Goal: Task Accomplishment & Management: Manage account settings

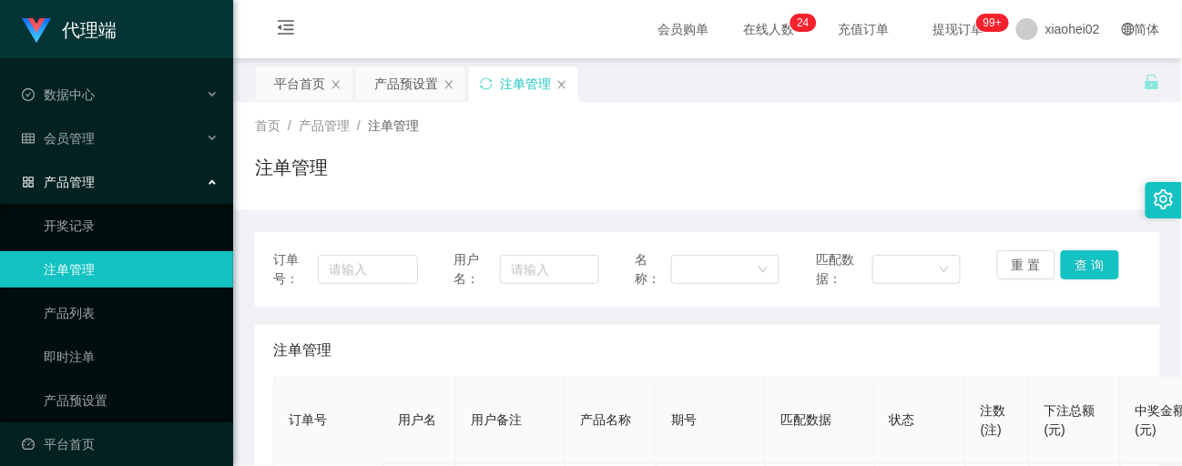
scroll to position [242, 0]
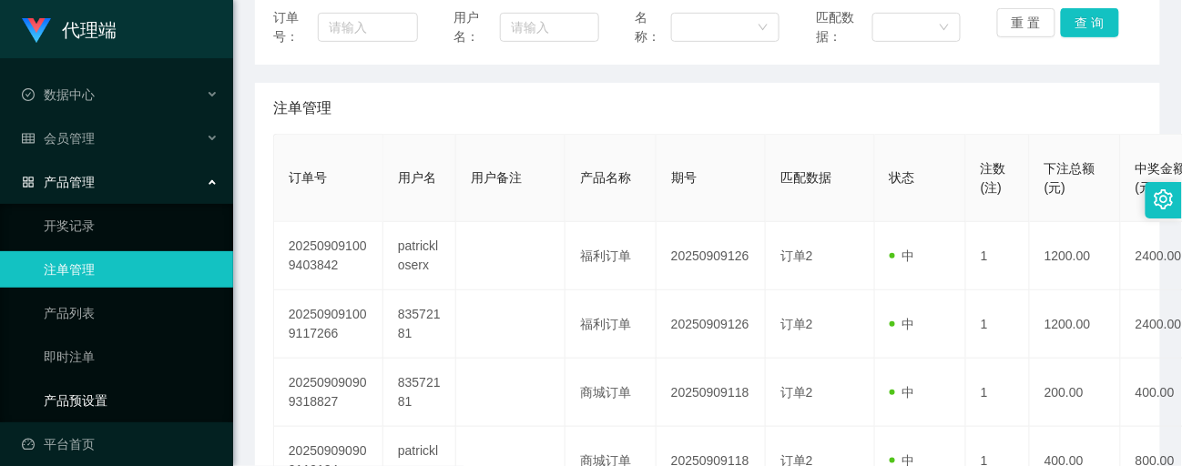
click at [86, 387] on link "产品预设置" at bounding box center [131, 401] width 175 height 36
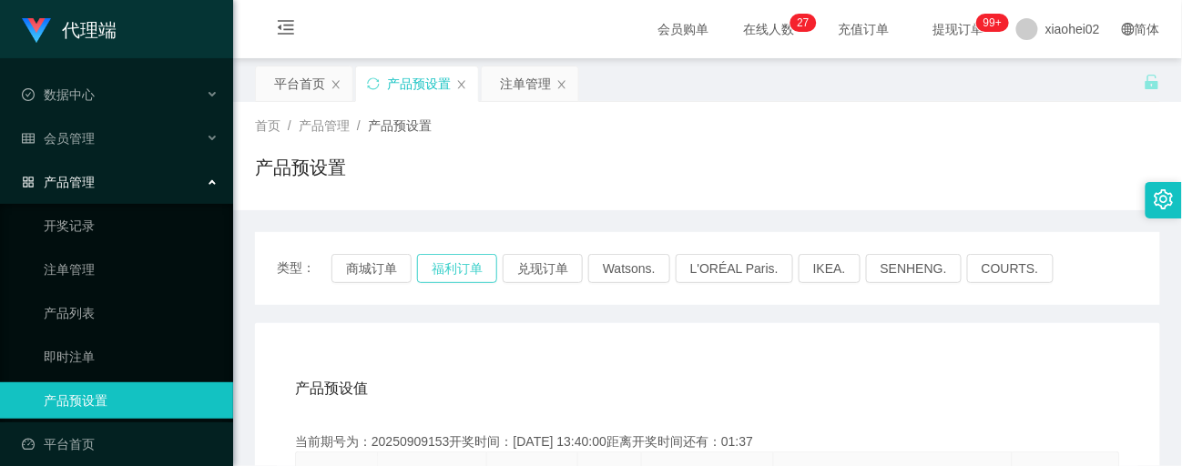
click at [478, 273] on button "福利订单" at bounding box center [457, 268] width 80 height 29
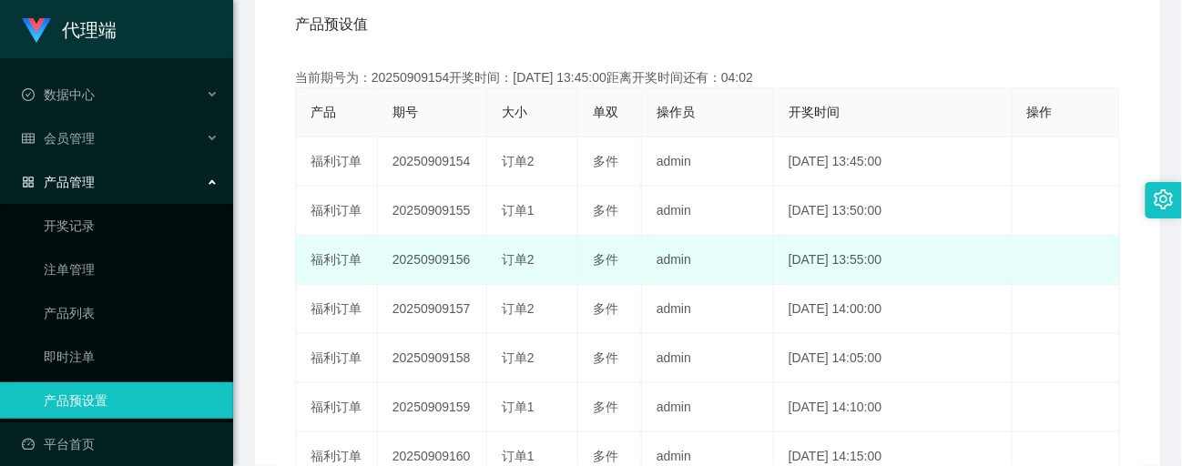
scroll to position [242, 0]
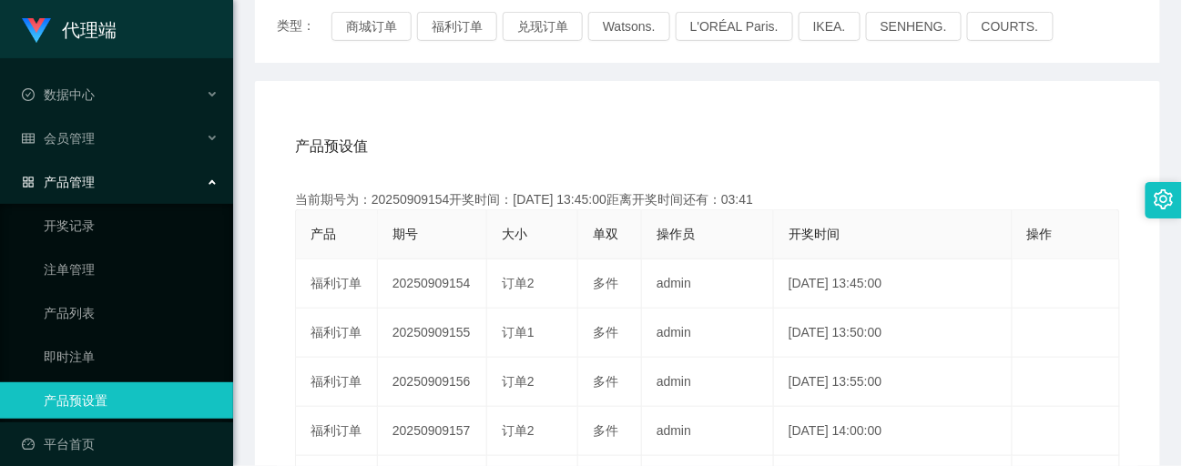
click at [1139, 62] on div "类型： 商城订单 福利订单 兑现订单 Watsons. L'ORÉAL Paris. IKEA. SENHENG. COURTS." at bounding box center [707, 26] width 905 height 73
click at [95, 256] on link "注单管理" at bounding box center [131, 269] width 175 height 36
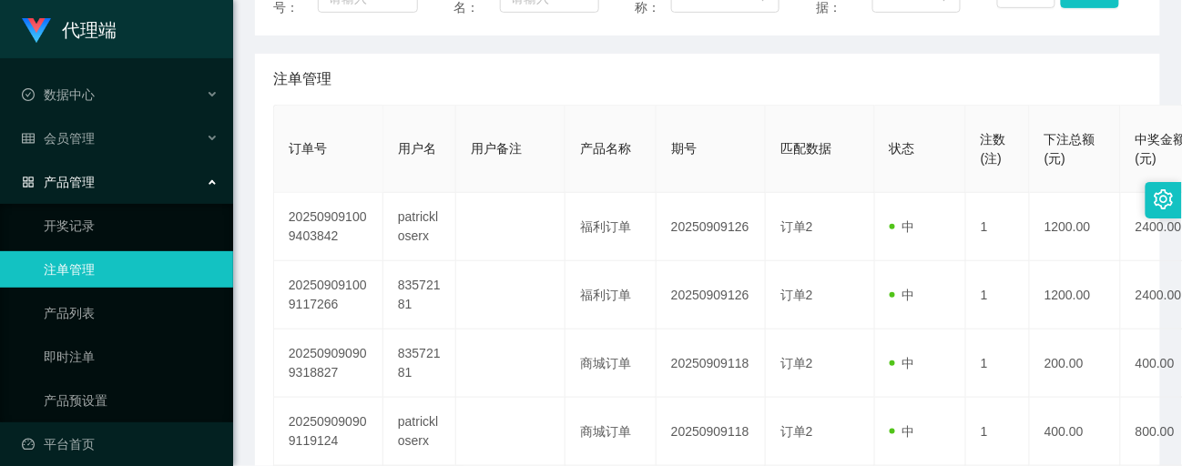
scroll to position [282, 0]
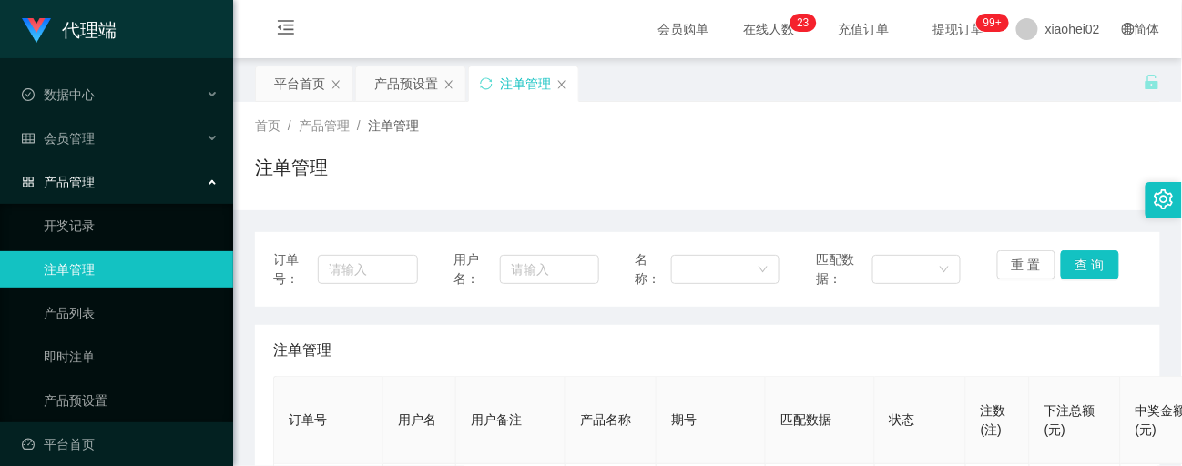
scroll to position [121, 0]
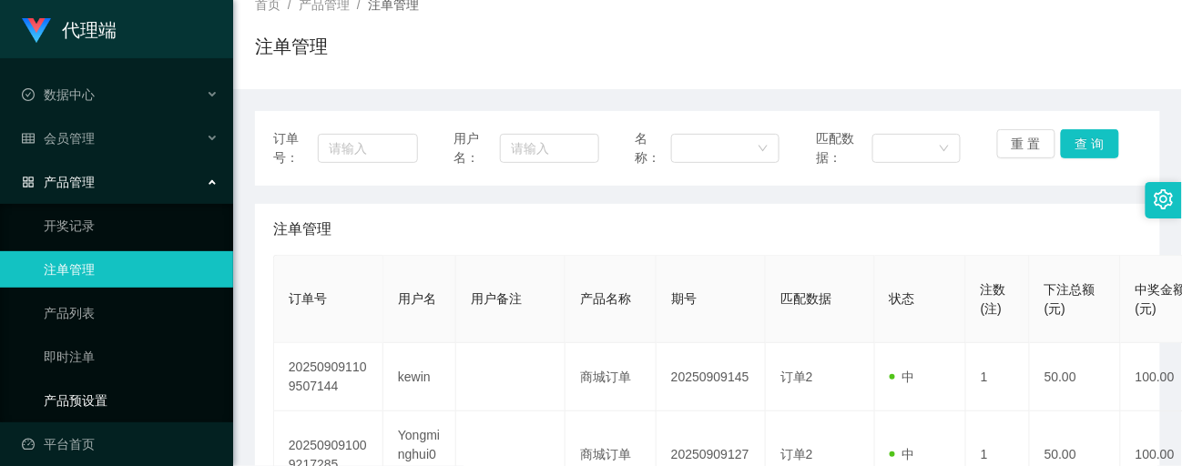
click at [75, 391] on link "产品预设置" at bounding box center [131, 401] width 175 height 36
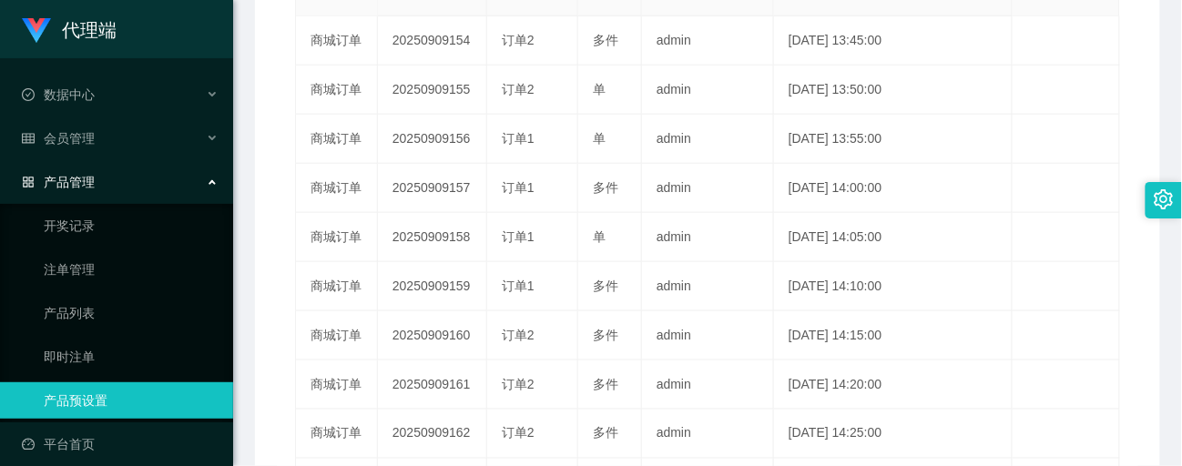
scroll to position [242, 0]
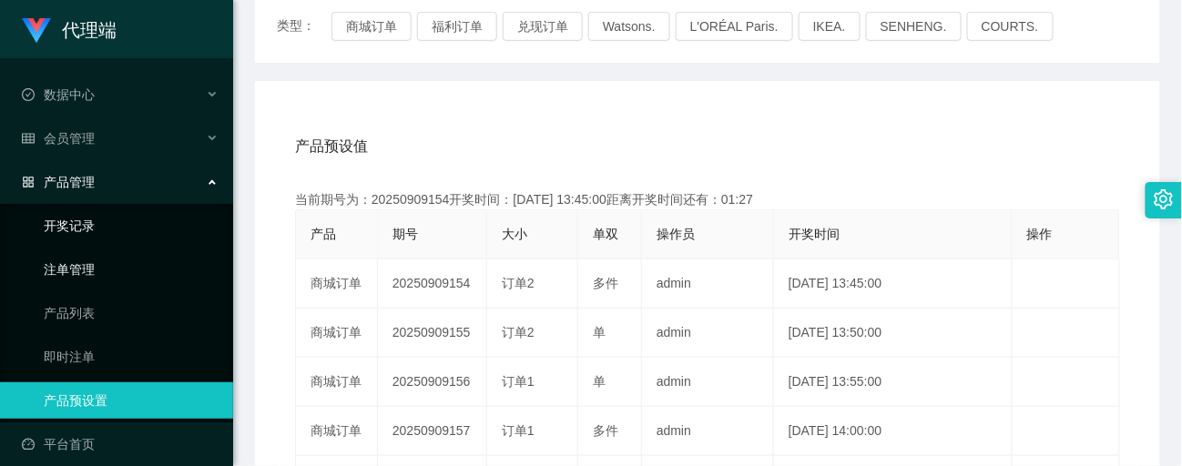
drag, startPoint x: 58, startPoint y: 262, endPoint x: 89, endPoint y: 230, distance: 44.4
click at [59, 261] on link "注单管理" at bounding box center [131, 269] width 175 height 36
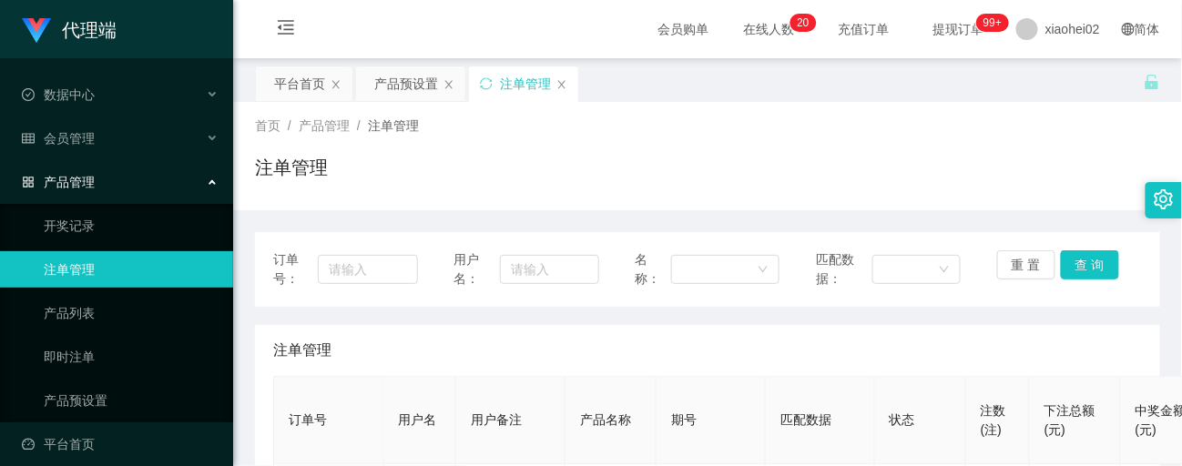
scroll to position [242, 0]
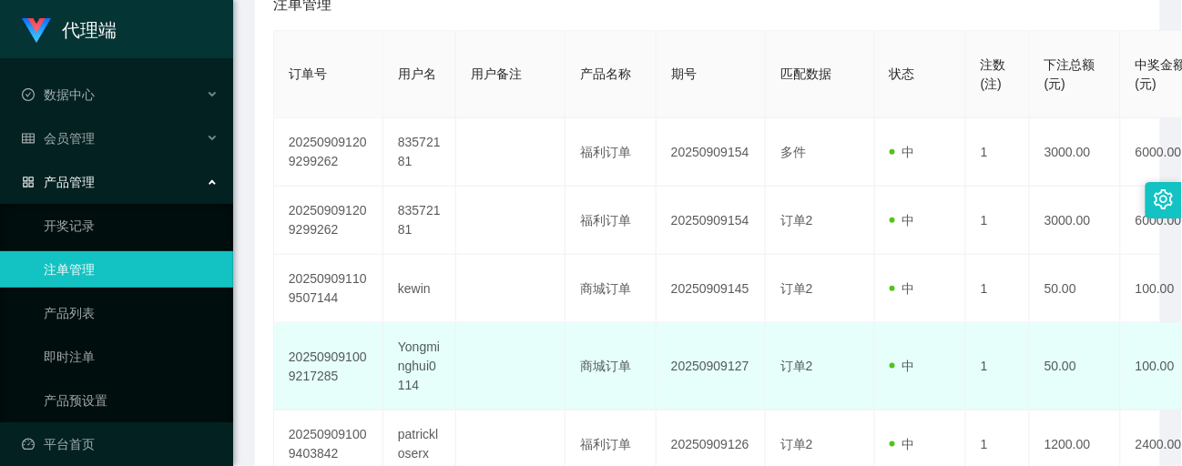
scroll to position [242, 0]
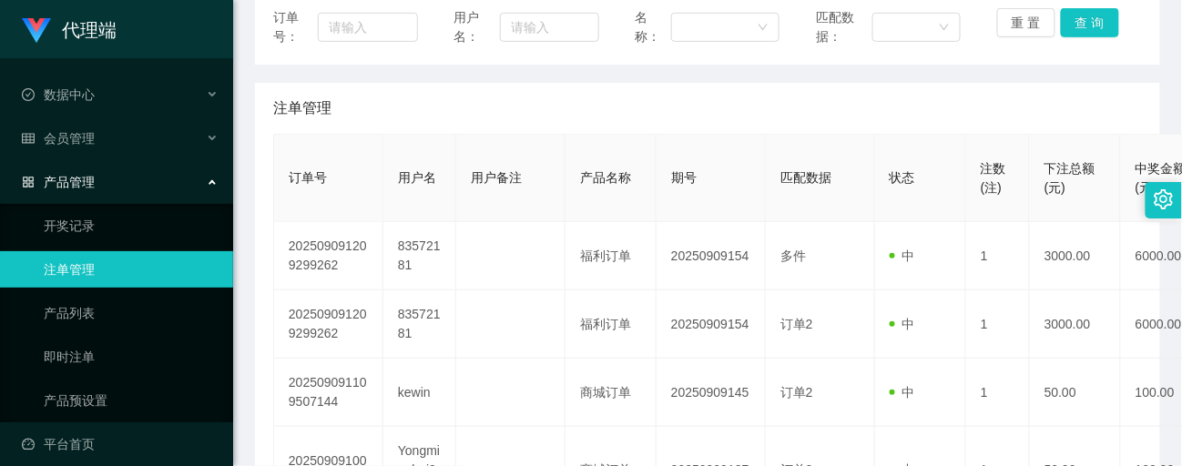
click at [126, 260] on link "注单管理" at bounding box center [131, 269] width 175 height 36
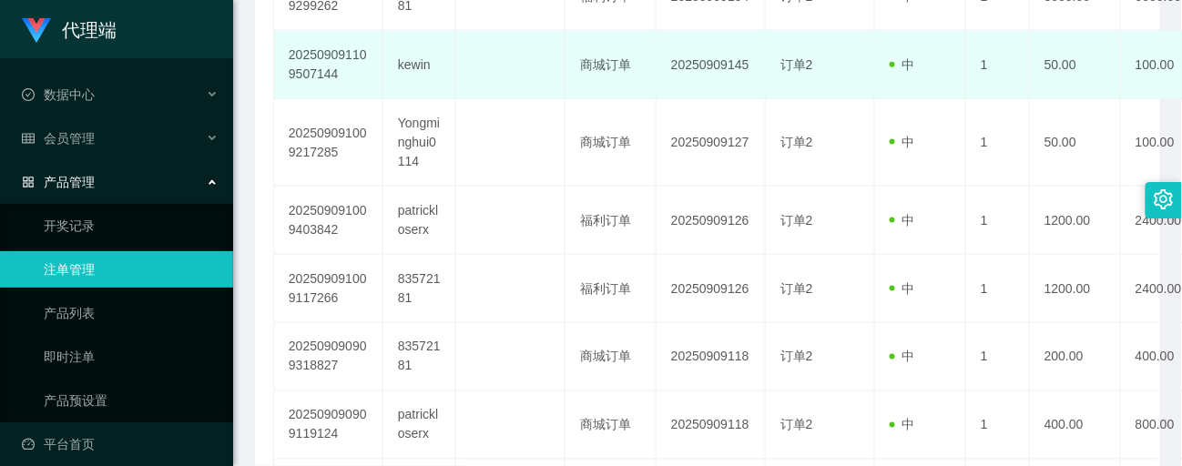
scroll to position [607, 0]
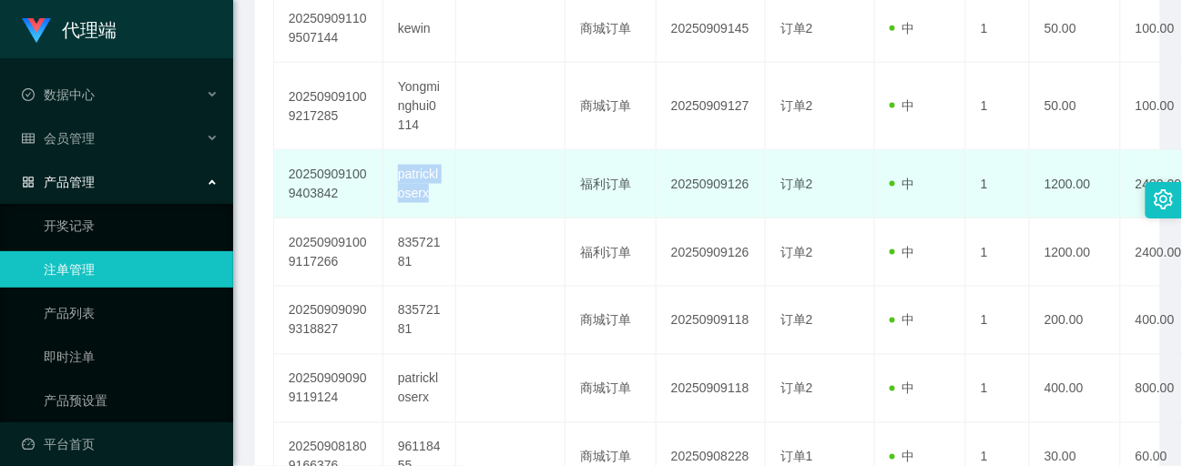
drag, startPoint x: 437, startPoint y: 195, endPoint x: 399, endPoint y: 168, distance: 47.0
click at [399, 168] on td "patrickloserx" at bounding box center [419, 184] width 73 height 68
copy td "patrickloserx"
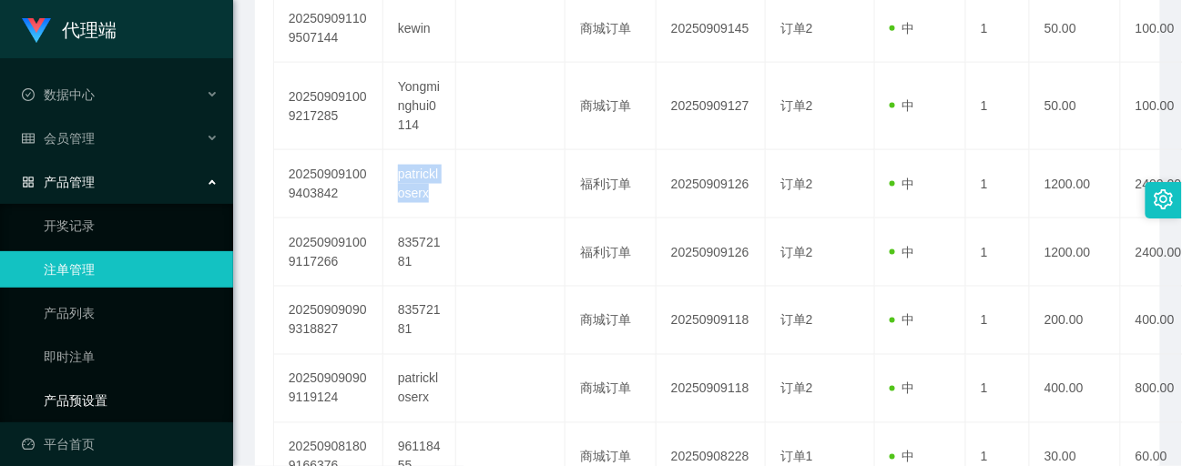
click at [87, 384] on link "产品预设置" at bounding box center [131, 401] width 175 height 36
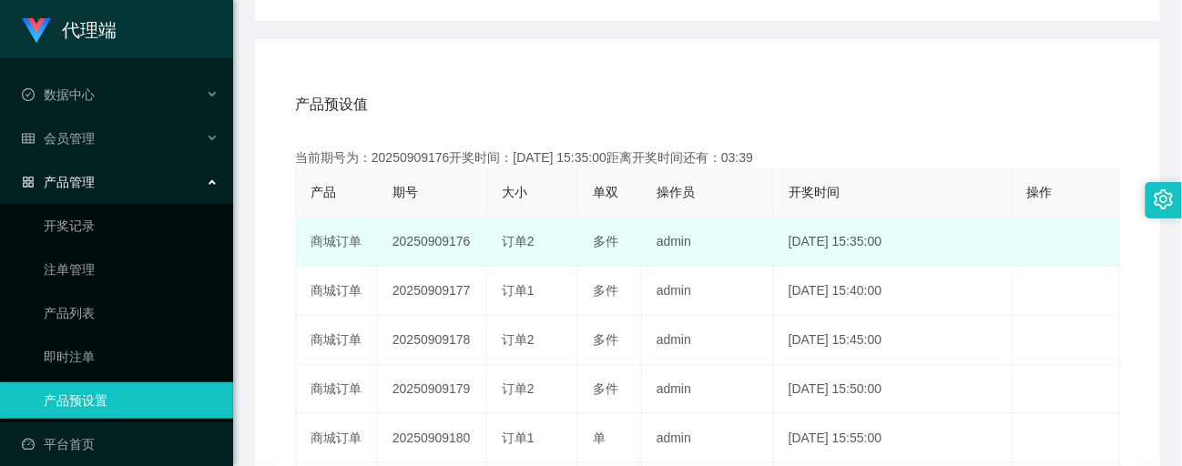
scroll to position [242, 0]
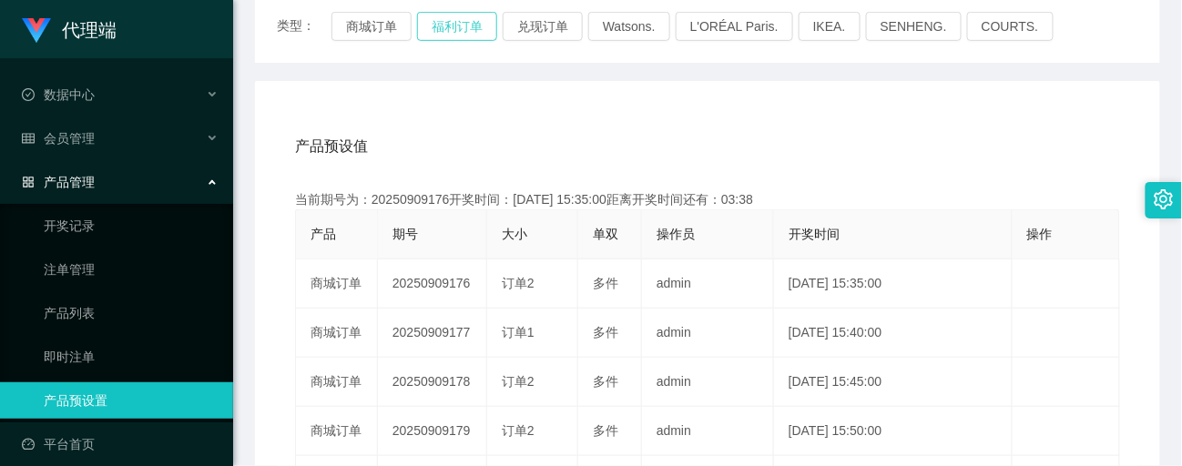
click at [435, 29] on button "福利订单" at bounding box center [457, 26] width 80 height 29
drag, startPoint x: 71, startPoint y: 259, endPoint x: 149, endPoint y: 261, distance: 78.4
click at [71, 260] on link "注单管理" at bounding box center [131, 269] width 175 height 36
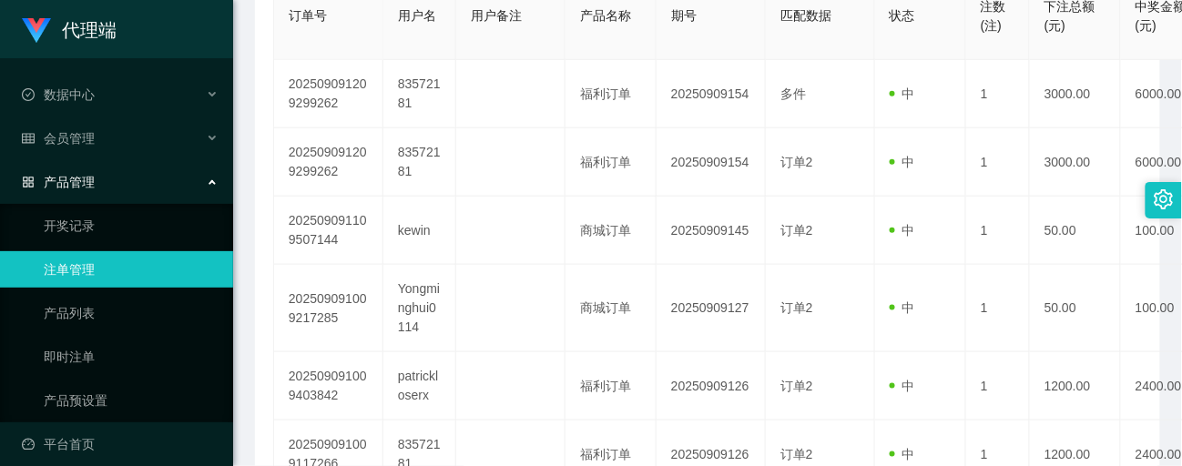
scroll to position [364, 0]
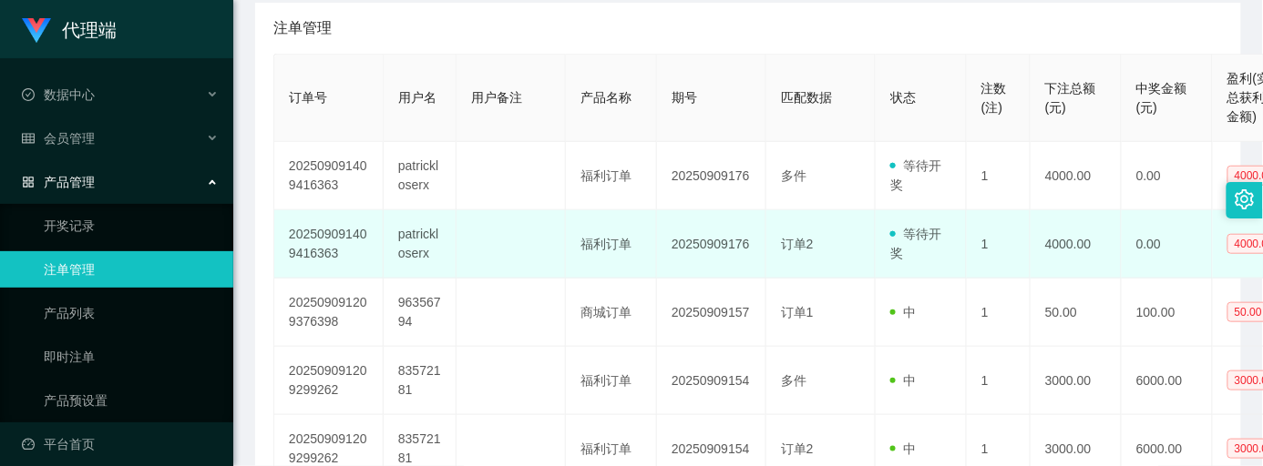
scroll to position [364, 0]
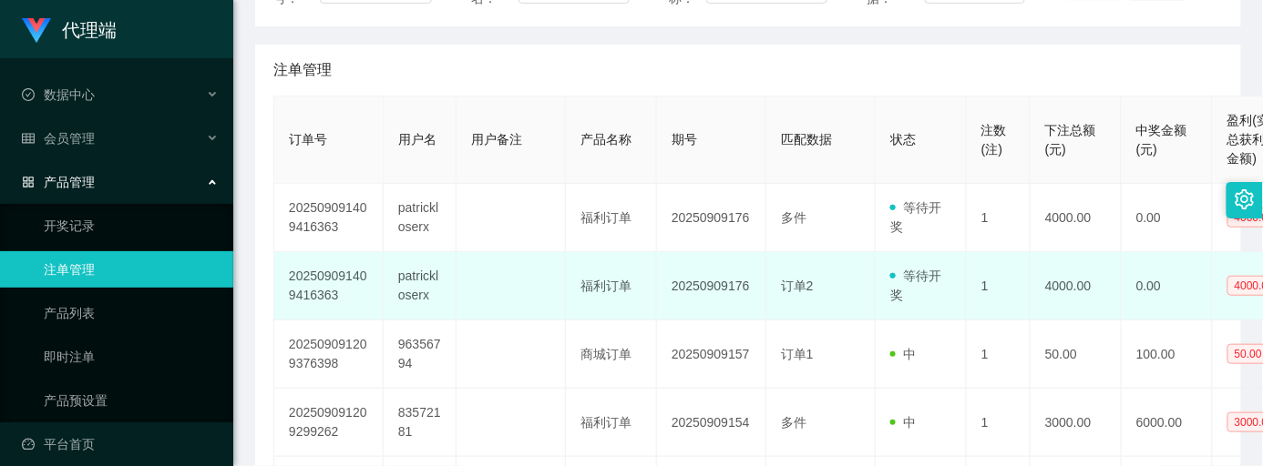
scroll to position [242, 0]
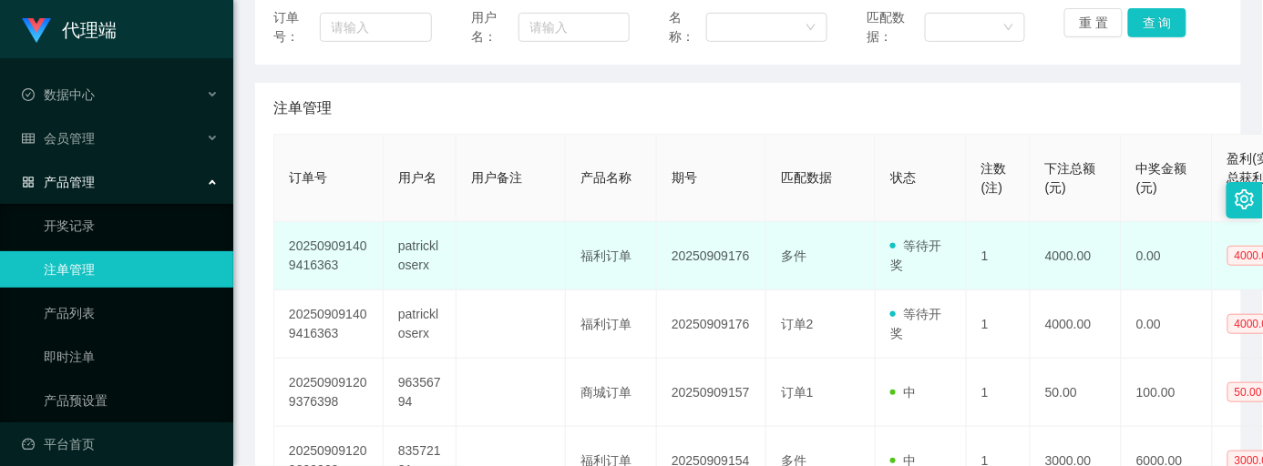
click at [867, 248] on td "多件" at bounding box center [820, 256] width 109 height 68
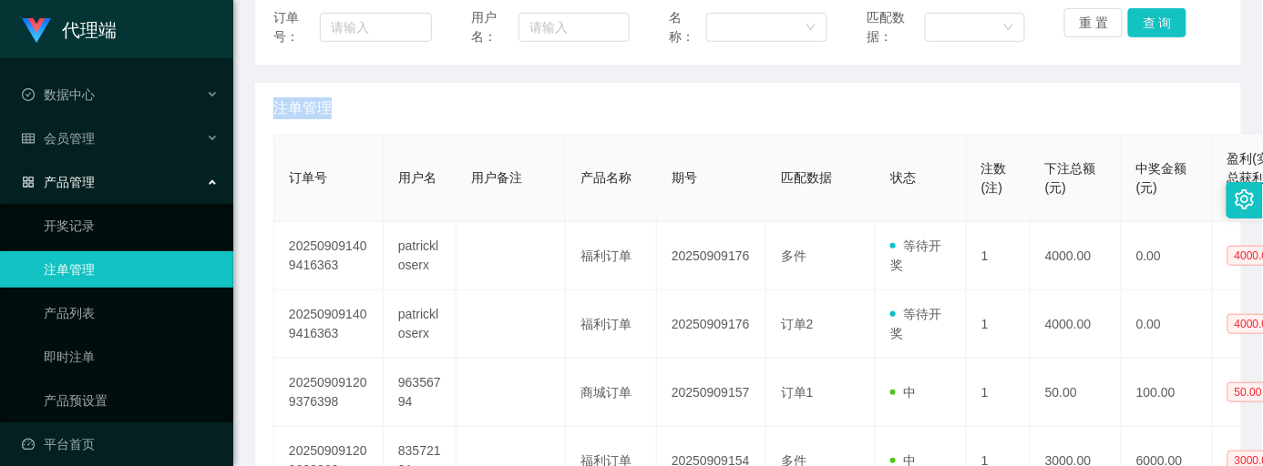
drag, startPoint x: 981, startPoint y: 143, endPoint x: 989, endPoint y: 106, distance: 38.2
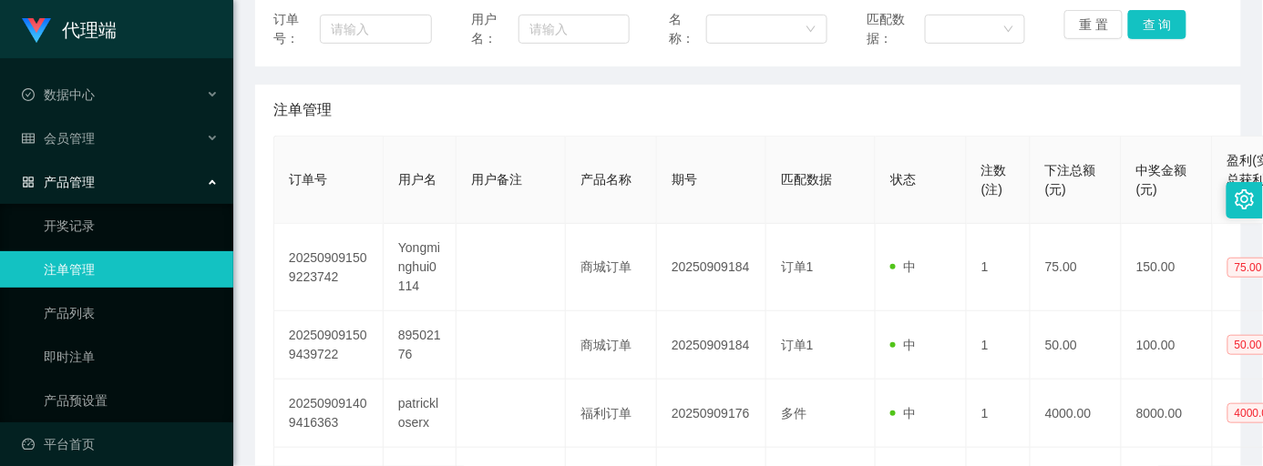
scroll to position [242, 0]
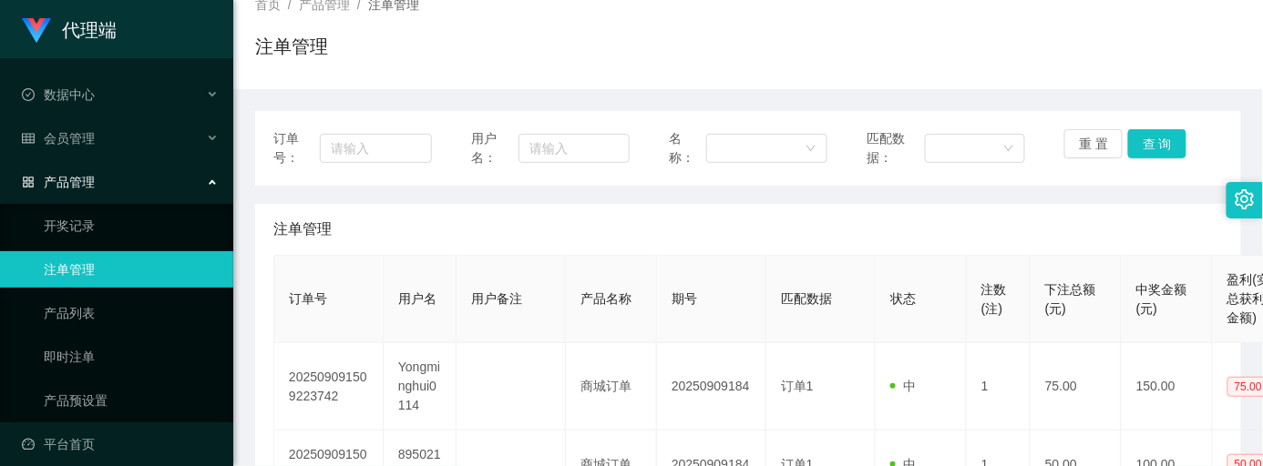
scroll to position [242, 0]
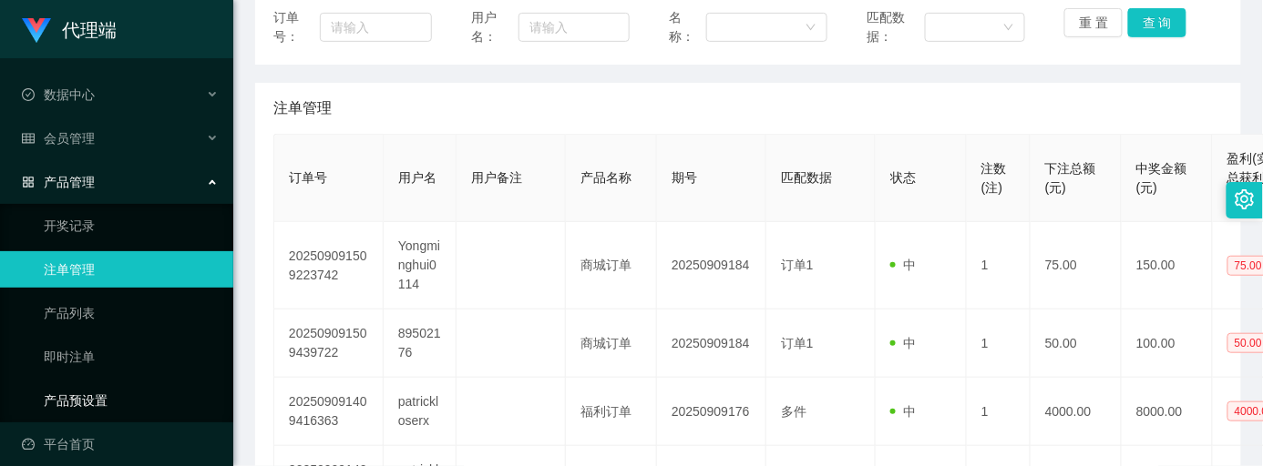
click at [51, 383] on link "产品预设置" at bounding box center [131, 401] width 175 height 36
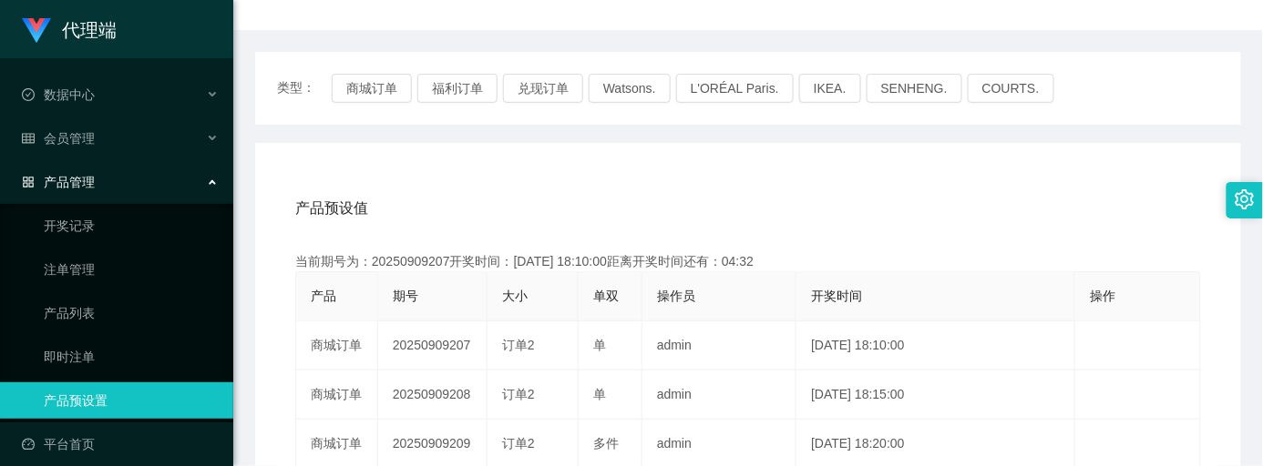
scroll to position [121, 0]
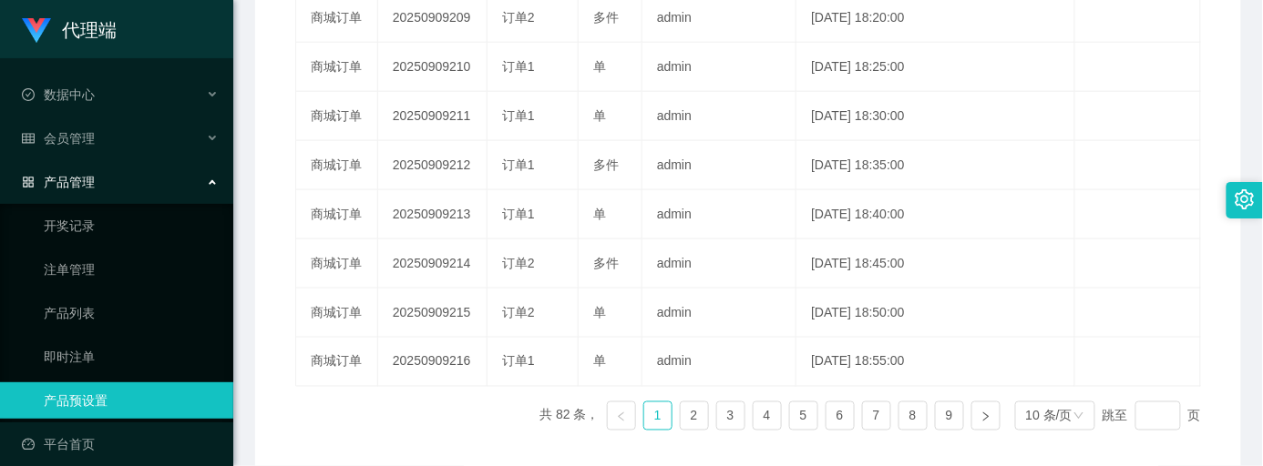
scroll to position [242, 0]
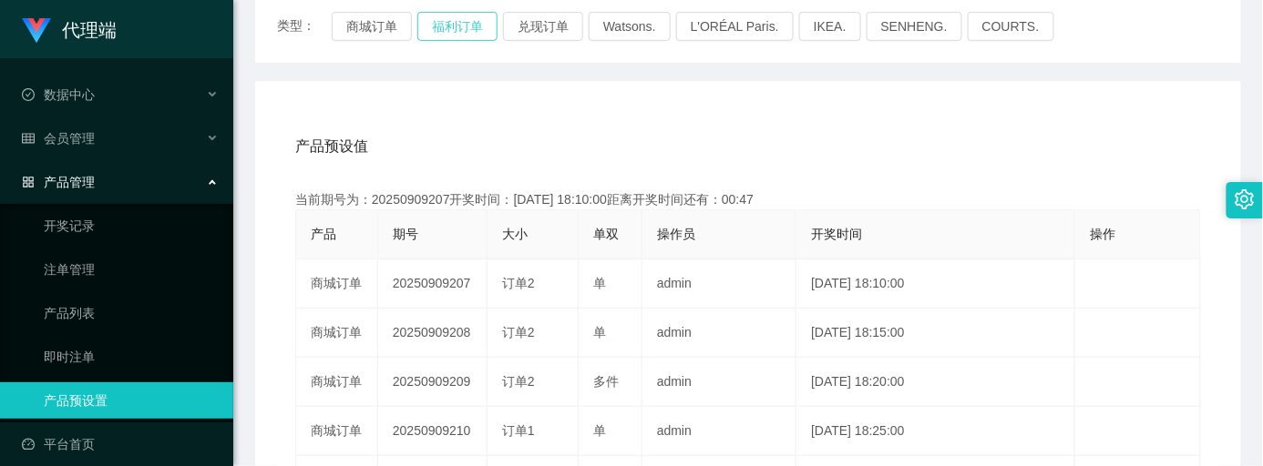
click at [477, 24] on button "福利订单" at bounding box center [457, 26] width 80 height 29
click at [443, 33] on button "福利订单" at bounding box center [457, 26] width 80 height 29
click at [1181, 150] on div "产品预设值 添加期号" at bounding box center [747, 146] width 905 height 51
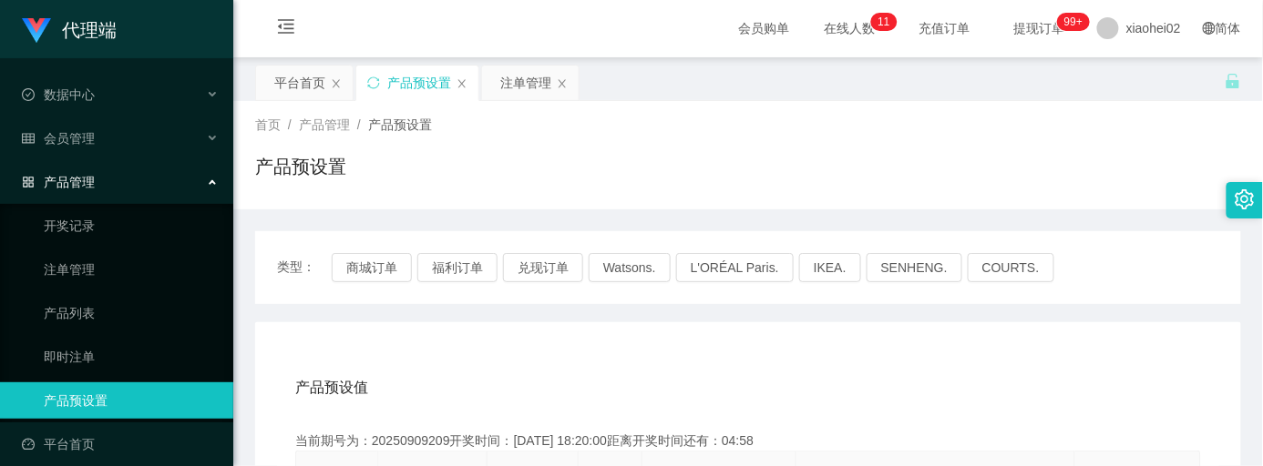
scroll to position [0, 0]
click at [1128, 34] on span "xiaohei02" at bounding box center [1153, 29] width 55 height 58
click at [1117, 77] on div "平台首页 产品预设置 注单管理" at bounding box center [739, 97] width 969 height 63
click at [1126, 29] on span "xiaohei02" at bounding box center [1153, 29] width 55 height 58
click at [1139, 75] on span "退出登录" at bounding box center [1124, 80] width 51 height 15
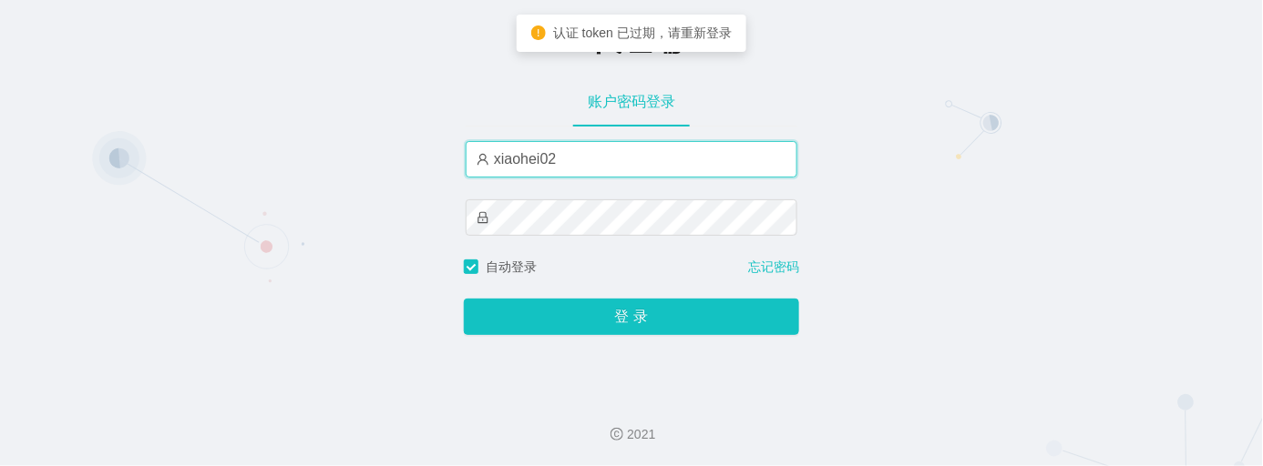
click at [577, 157] on input "xiaohei02" at bounding box center [631, 159] width 332 height 36
type input "xiaohei03"
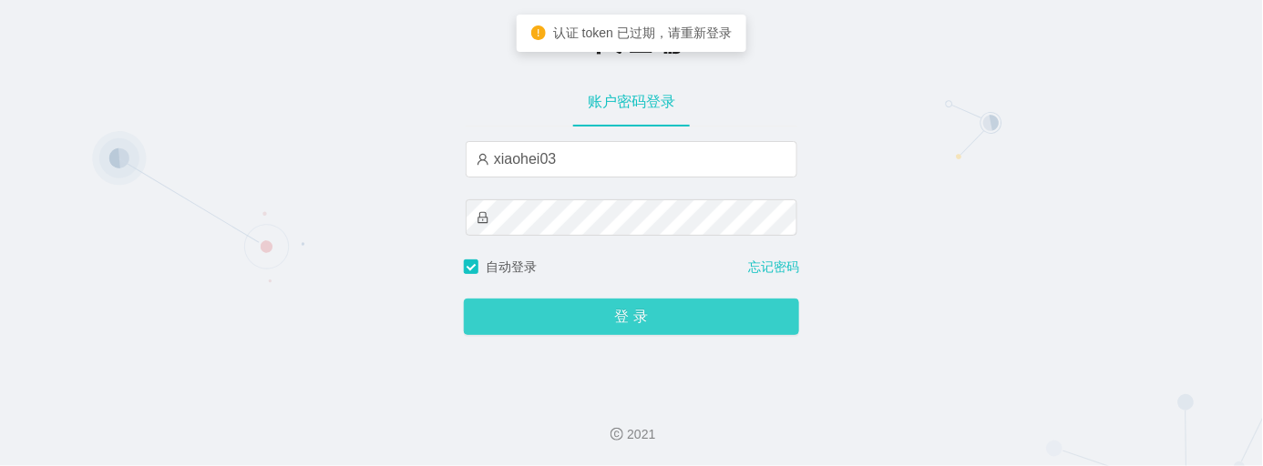
click at [665, 307] on button "登 录" at bounding box center [631, 317] width 335 height 36
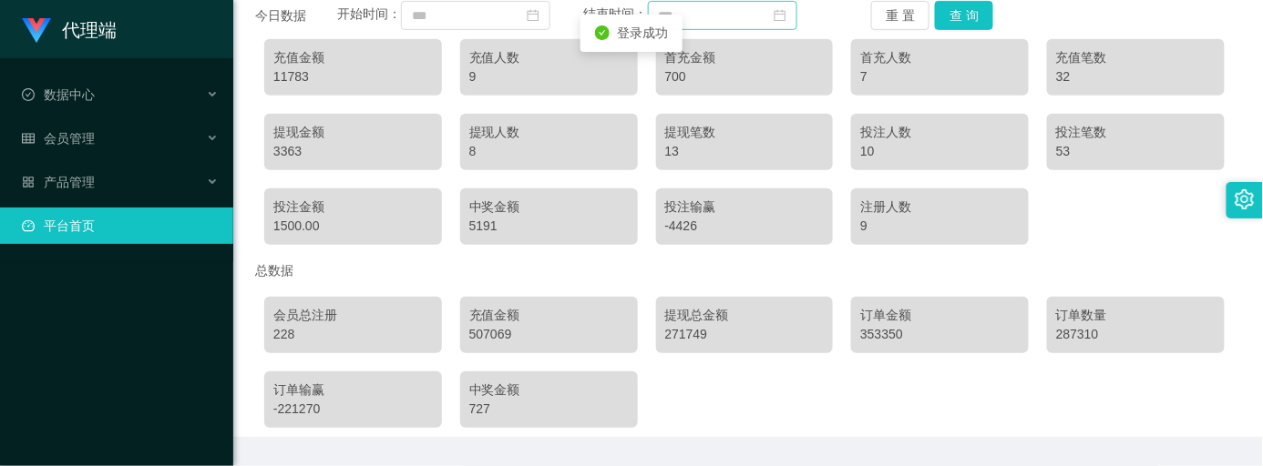
scroll to position [242, 0]
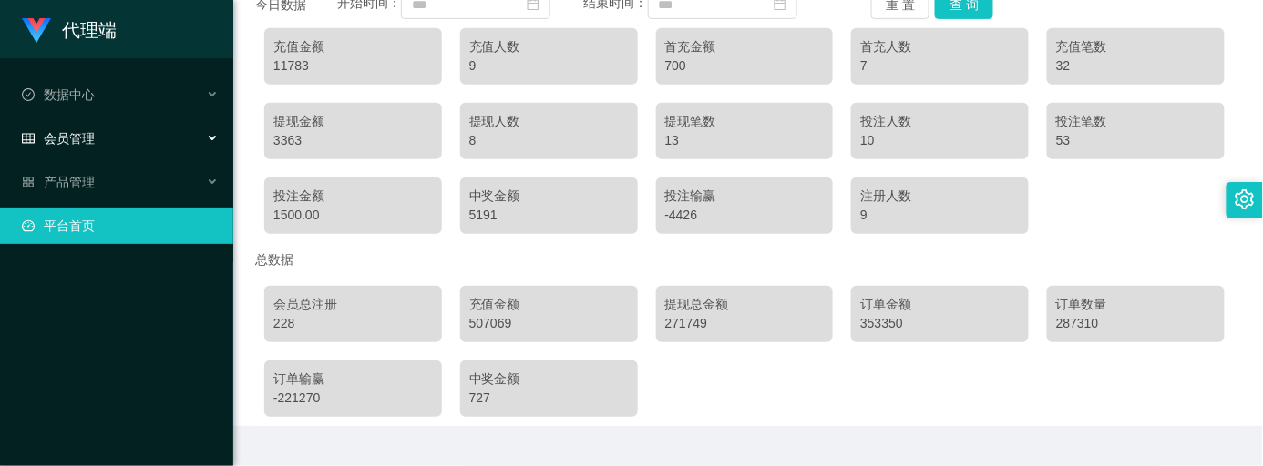
drag, startPoint x: 106, startPoint y: 133, endPoint x: 125, endPoint y: 144, distance: 22.0
click at [104, 132] on div "会员管理" at bounding box center [116, 138] width 233 height 36
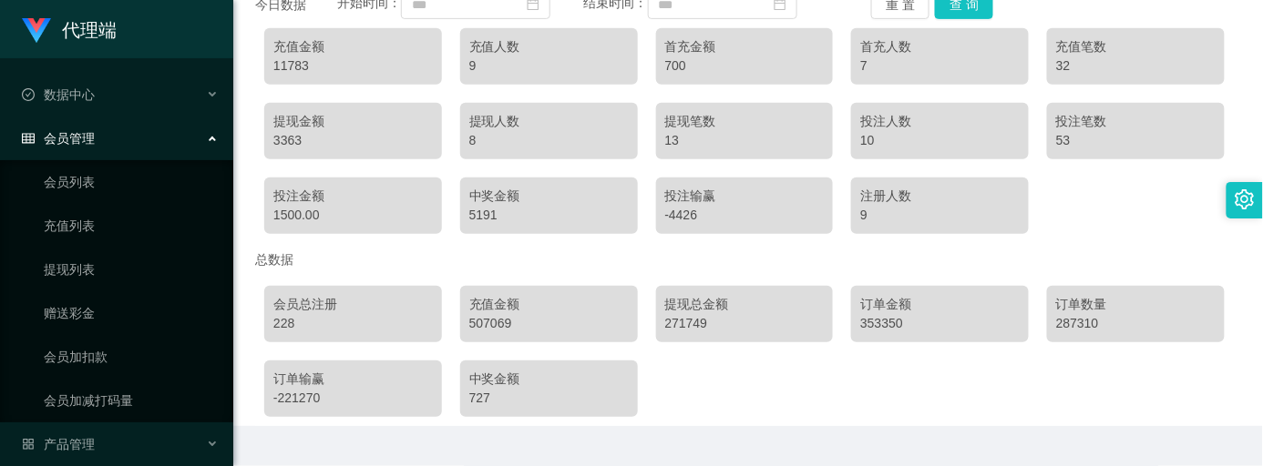
click at [104, 125] on div "会员管理" at bounding box center [116, 138] width 233 height 36
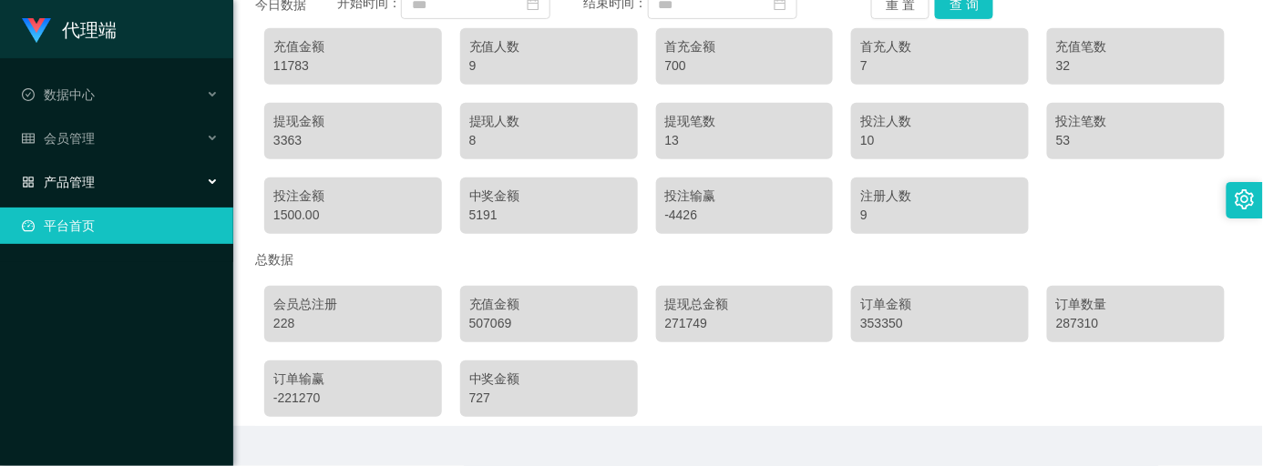
click at [126, 179] on div "产品管理" at bounding box center [116, 182] width 233 height 36
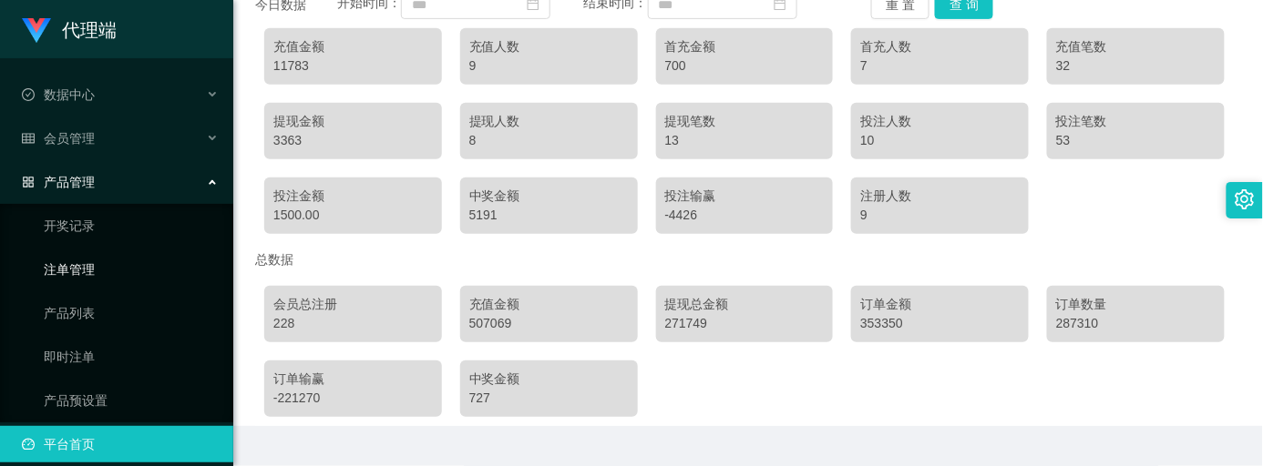
click at [88, 260] on link "注单管理" at bounding box center [131, 269] width 175 height 36
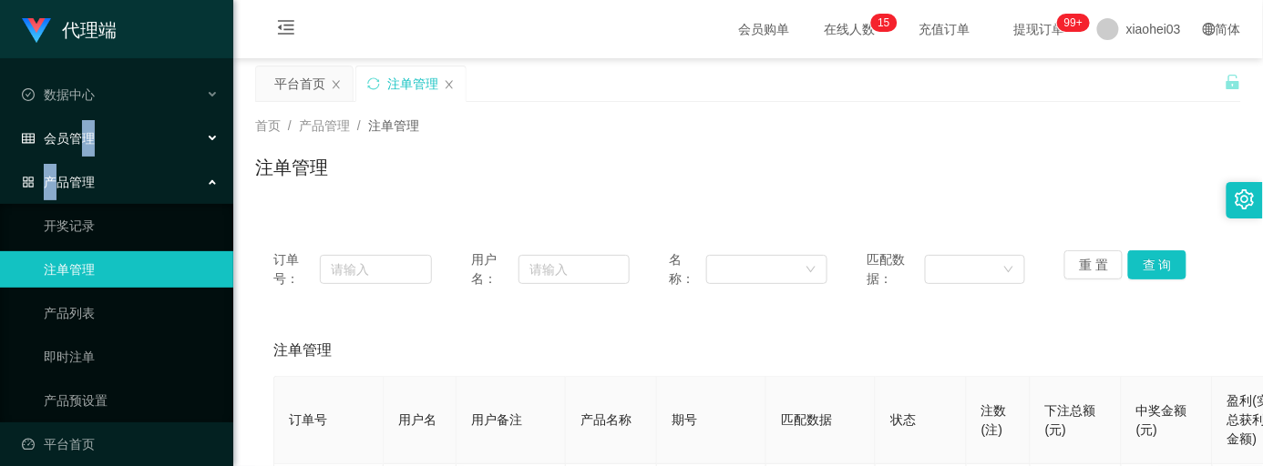
drag, startPoint x: 56, startPoint y: 171, endPoint x: 77, endPoint y: 144, distance: 33.9
click at [77, 146] on ul "数据中心 会员管理 会员列表 充值列表 提现列表 赠送彩金 会员加扣款 会员加减打码量 产品管理 开奖记录 注单管理 产品列表 即时注单 产品预设置 平台首页" at bounding box center [116, 269] width 233 height 423
click at [80, 131] on span "会员管理" at bounding box center [58, 138] width 73 height 15
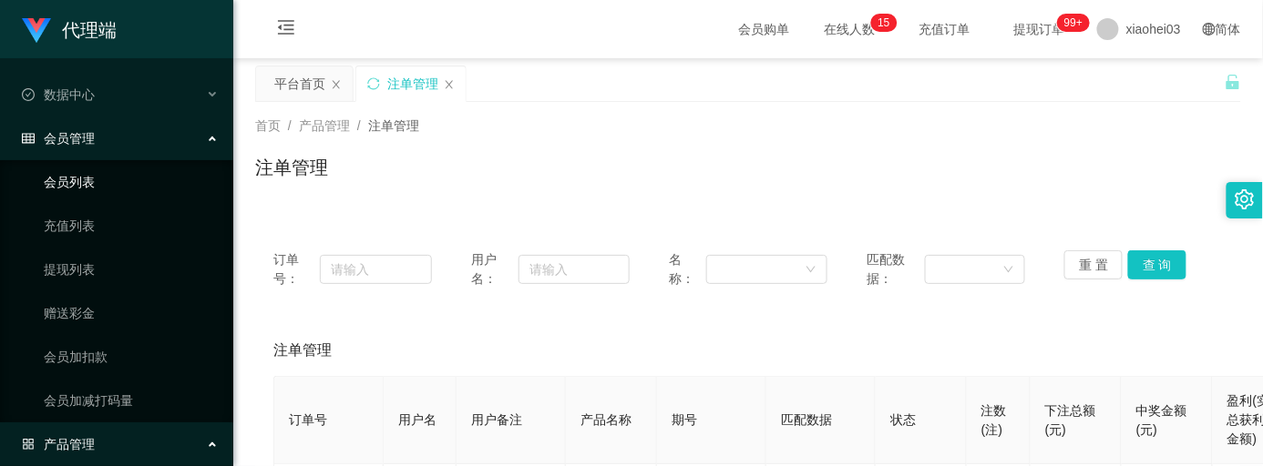
click at [74, 171] on link "会员列表" at bounding box center [131, 182] width 175 height 36
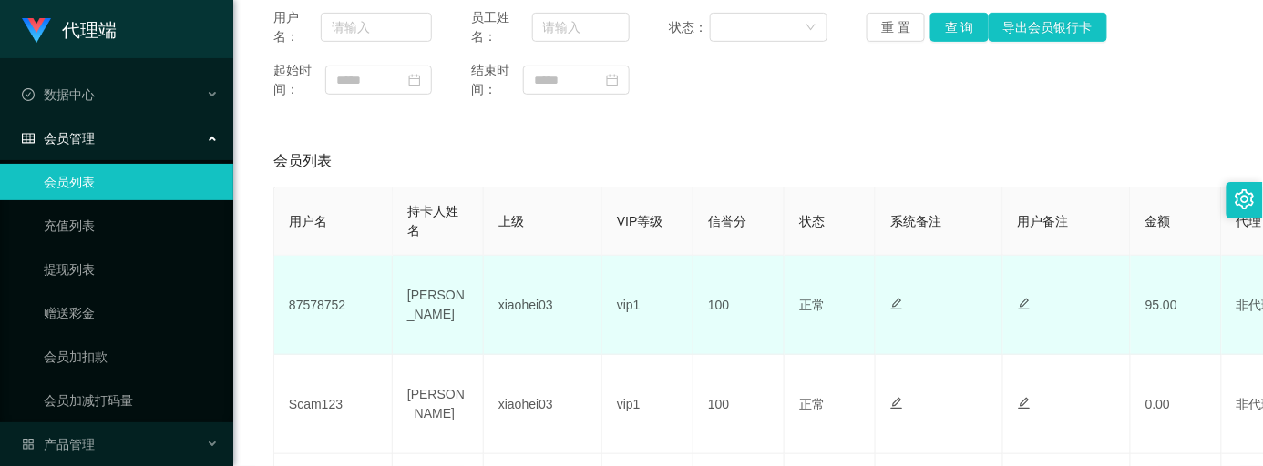
scroll to position [364, 0]
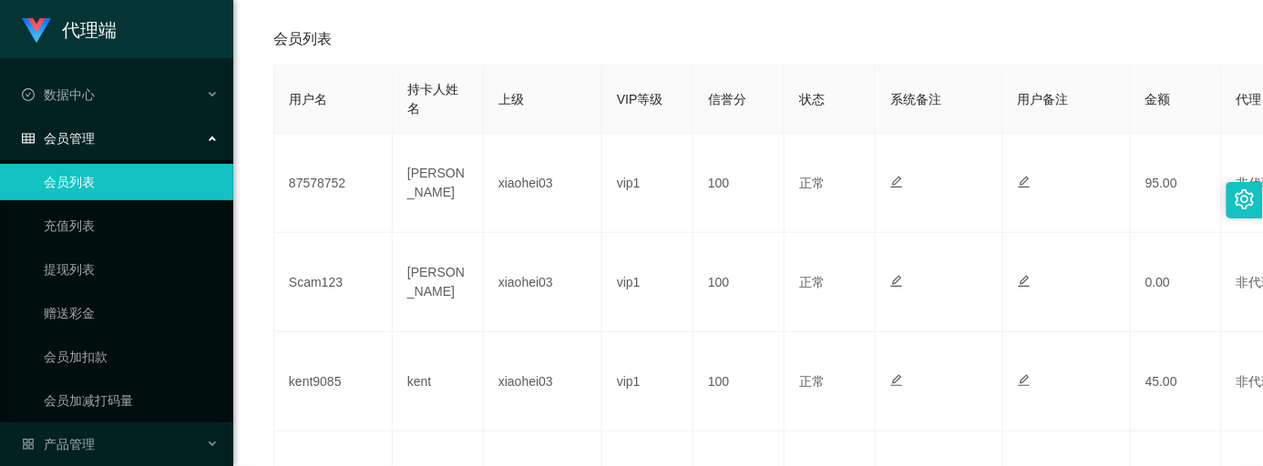
click at [81, 187] on link "会员列表" at bounding box center [131, 182] width 175 height 36
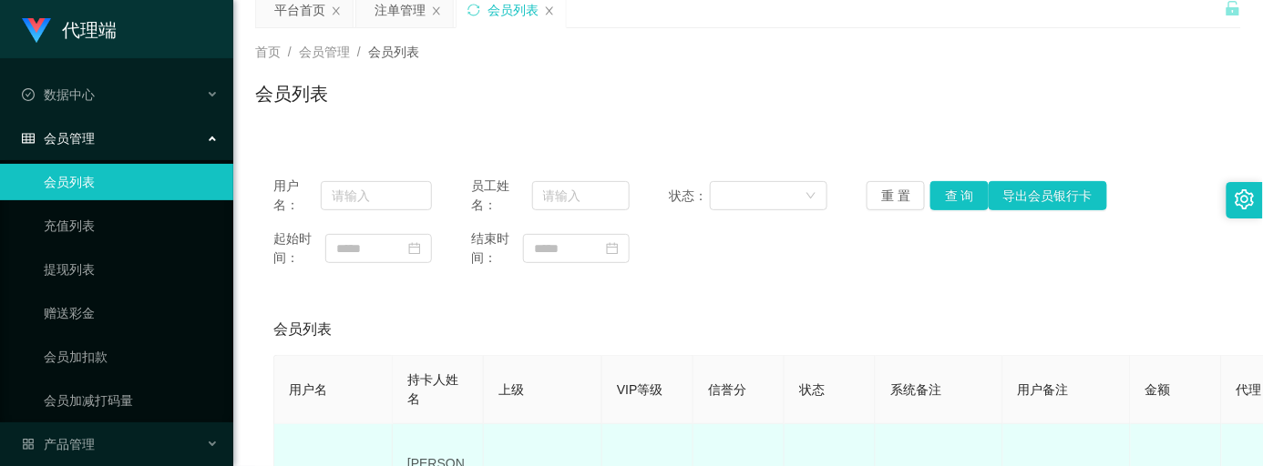
scroll to position [0, 0]
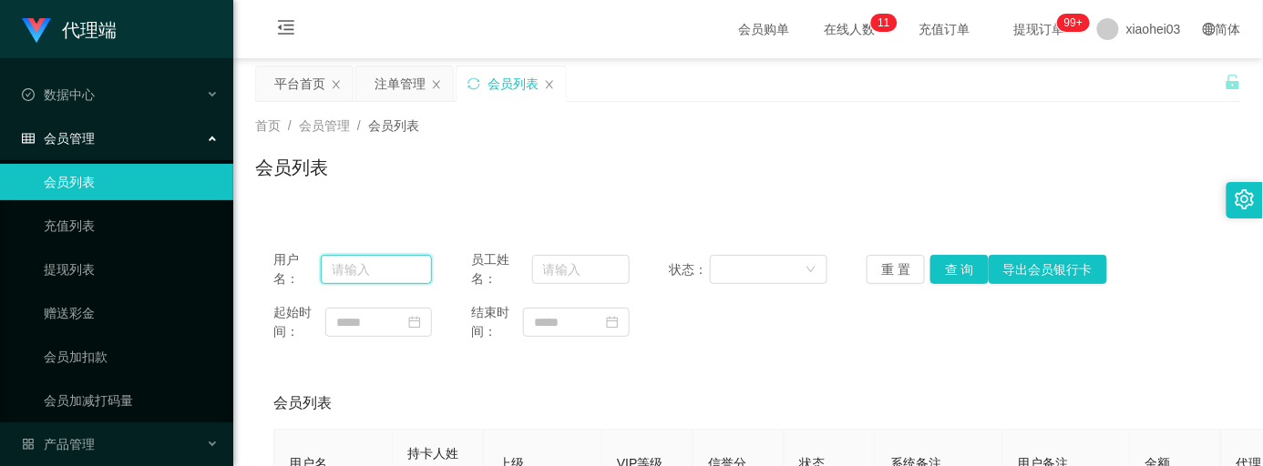
click at [366, 260] on input "text" at bounding box center [376, 269] width 111 height 29
paste input "clarencechin426"
type input "clarencechin426"
click at [951, 262] on button "查 询" at bounding box center [959, 269] width 58 height 29
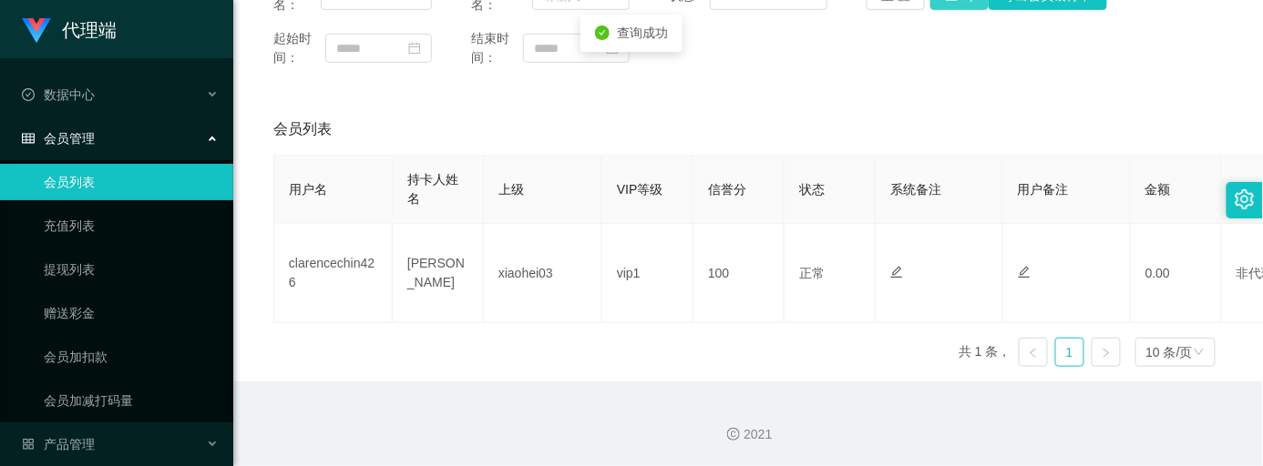
scroll to position [0, 0]
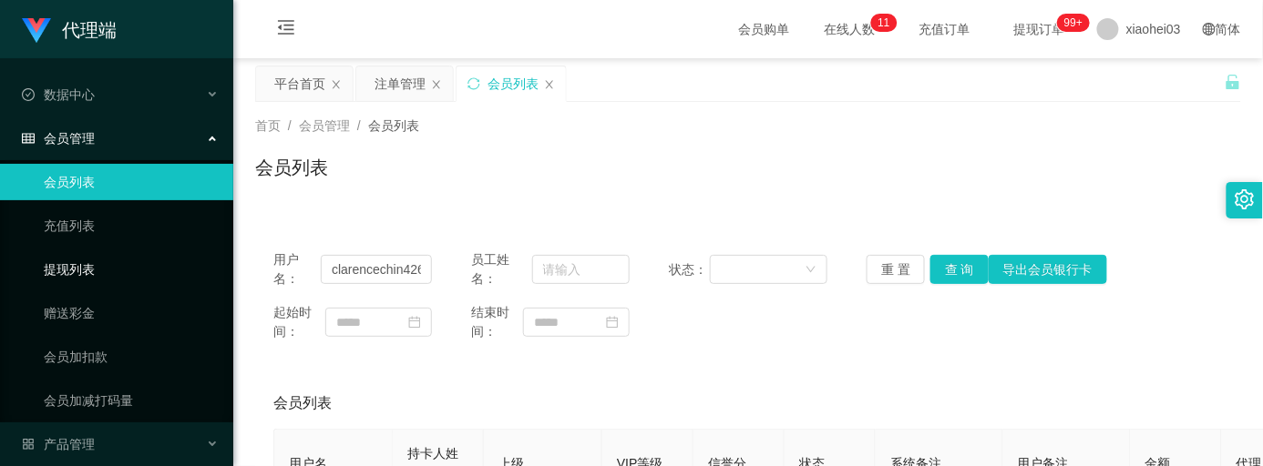
click at [71, 262] on link "提现列表" at bounding box center [131, 269] width 175 height 36
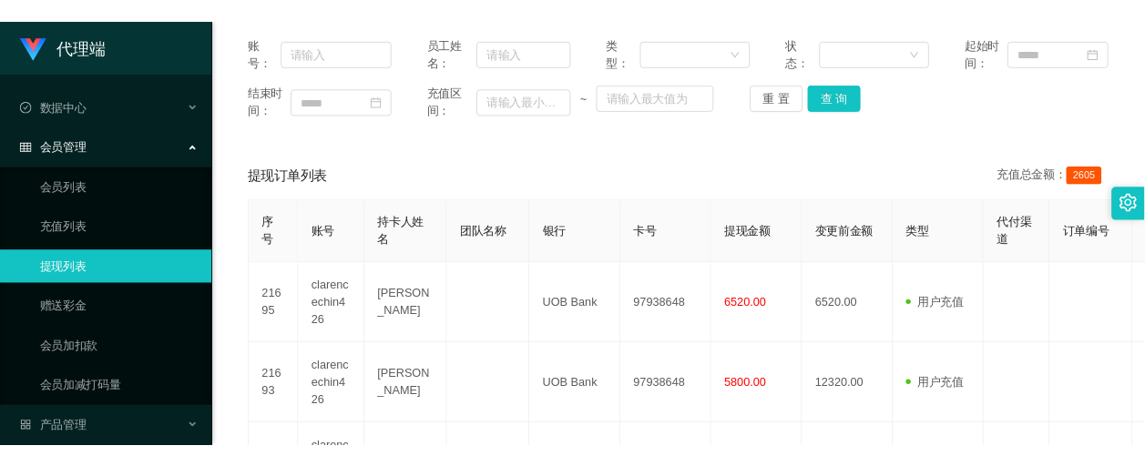
scroll to position [242, 0]
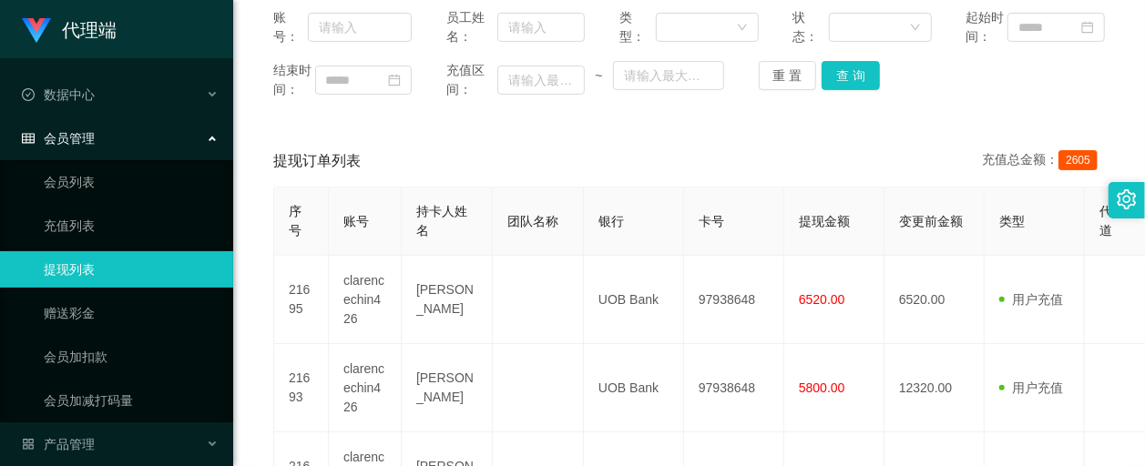
click at [77, 131] on span "会员管理" at bounding box center [58, 138] width 73 height 15
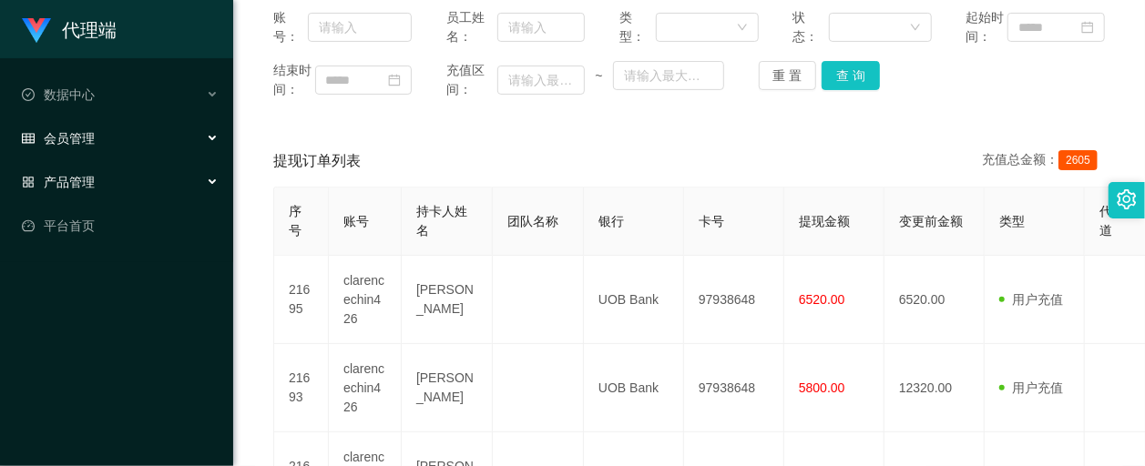
click at [82, 177] on span "产品管理" at bounding box center [58, 182] width 73 height 15
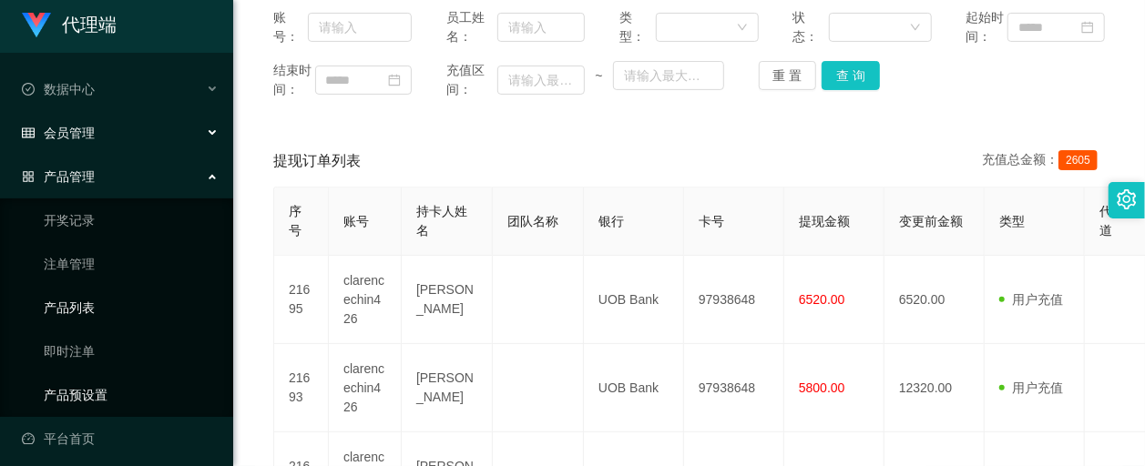
scroll to position [7, 0]
drag, startPoint x: 92, startPoint y: 386, endPoint x: 179, endPoint y: 387, distance: 86.5
click at [92, 386] on link "产品预设置" at bounding box center [131, 393] width 175 height 36
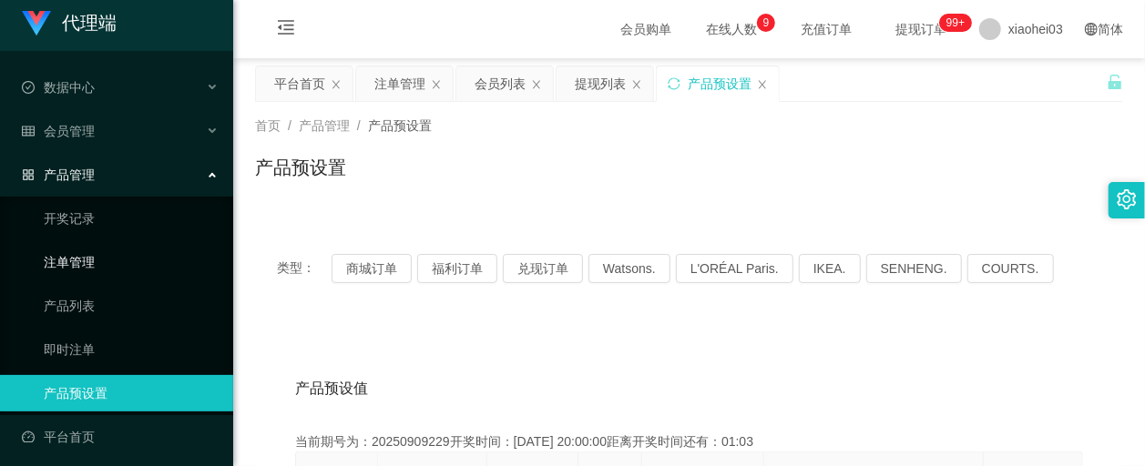
click at [80, 249] on link "注单管理" at bounding box center [131, 262] width 175 height 36
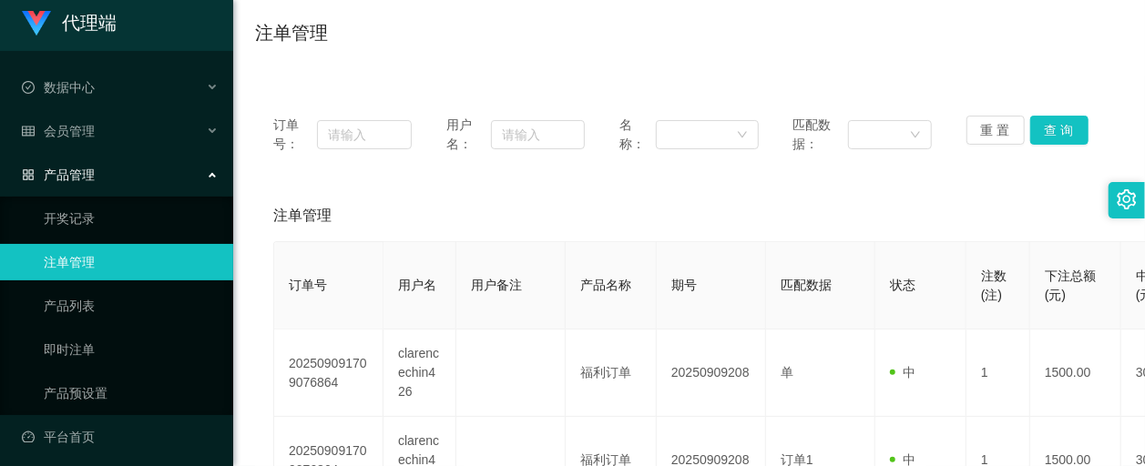
scroll to position [364, 0]
